Goal: Transaction & Acquisition: Purchase product/service

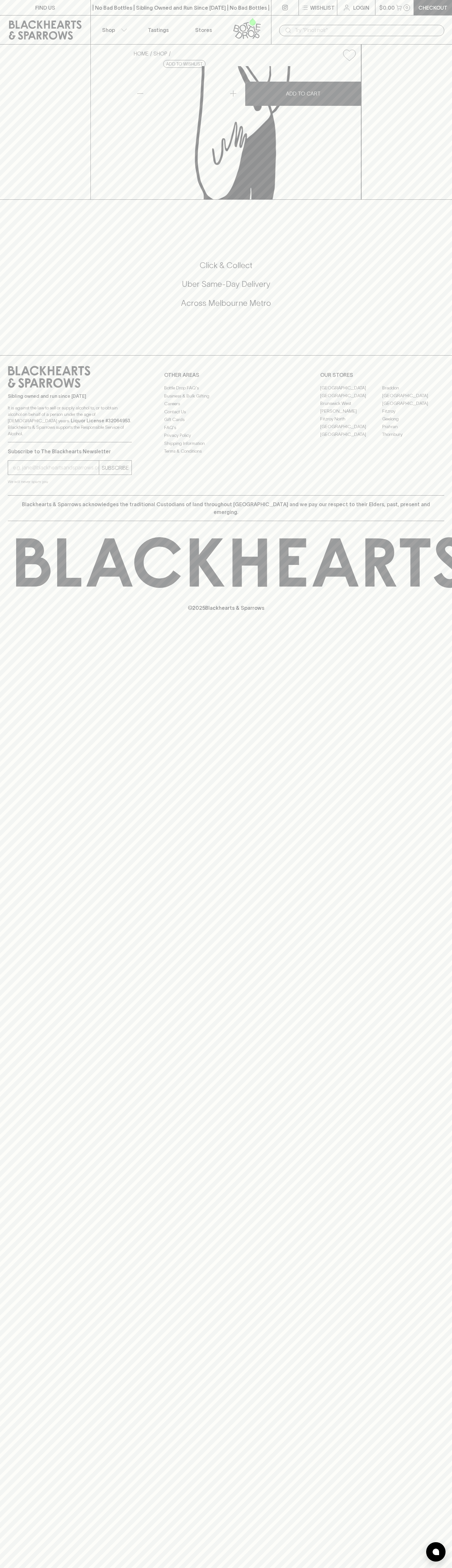
click at [389, 13] on button "$0.00 0" at bounding box center [394, 7] width 38 height 15
click at [218, 1567] on html "FIND US | No Bad Bottles | Sibling Owned and Run Since [DATE] | No Bad Bottles …" at bounding box center [226, 784] width 452 height 1568
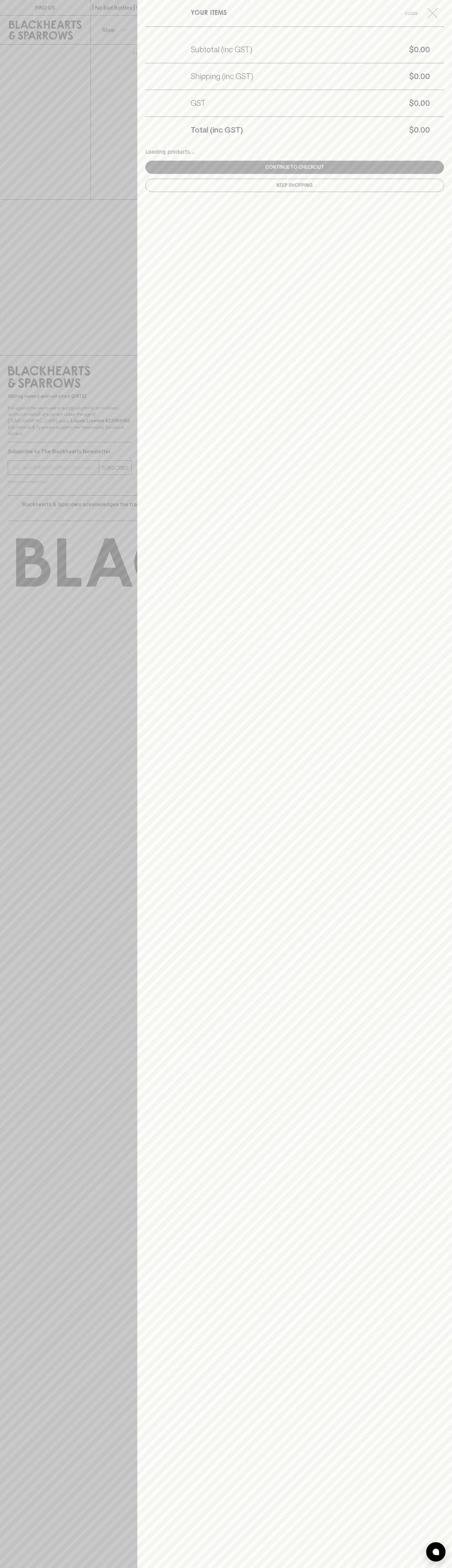
click at [10, 1567] on html "FIND US | No Bad Bottles | Sibling Owned and Run Since [DATE] | No Bad Bottles …" at bounding box center [226, 784] width 452 height 1568
